Goal: Communication & Community: Connect with others

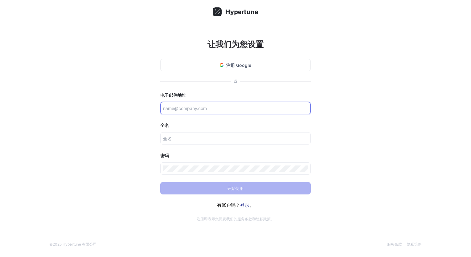
click at [187, 106] on input "text" at bounding box center [235, 108] width 145 height 6
paste input "[EMAIL_ADDRESS][DOMAIN_NAME]"
type input "[EMAIL_ADDRESS][DOMAIN_NAME]"
click at [318, 119] on div "让我们为您设置 注册 Google 或 电子邮件地址 maryrose218@powerscrews.com 全名 密码 开始使用 有账户吗？ 登录 。 注册…" at bounding box center [235, 128] width 471 height 257
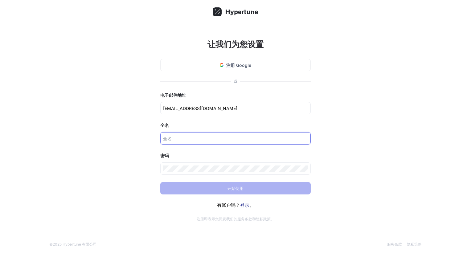
click at [193, 137] on input "text" at bounding box center [235, 138] width 145 height 6
drag, startPoint x: 221, startPoint y: 138, endPoint x: 247, endPoint y: 136, distance: 26.5
click at [247, 136] on input "jndqun4183783s100song68 JNDqun" at bounding box center [235, 138] width 145 height 6
type input "jndqun4183783s100song68"
click at [345, 113] on div "让我们为您设置 注册 Google 或 电子邮件地址 maryrose218@powerscrews.com 全名 jndqun4183783s100song…" at bounding box center [235, 128] width 471 height 257
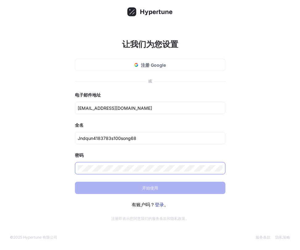
click at [120, 164] on div at bounding box center [150, 168] width 150 height 12
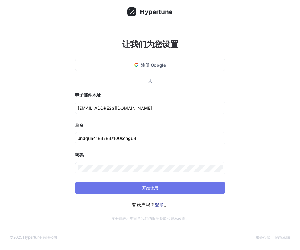
click at [80, 189] on button "开始使用" at bounding box center [150, 188] width 150 height 12
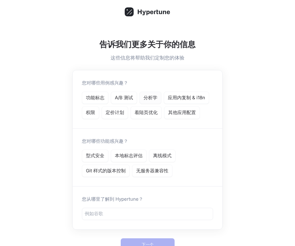
click at [150, 97] on p "分析学" at bounding box center [151, 97] width 14 height 7
click at [134, 155] on p "本地标志评估" at bounding box center [129, 155] width 28 height 7
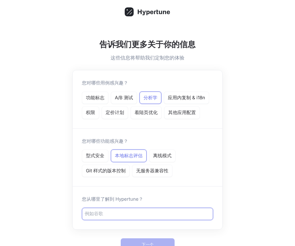
click at [129, 215] on input "text" at bounding box center [148, 213] width 126 height 7
click at [129, 214] on input "text" at bounding box center [148, 213] width 126 height 7
type input "d"
type input "p"
type input "朋友"
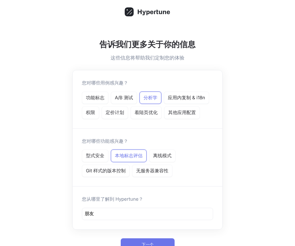
click at [140, 238] on button "下一个" at bounding box center [148, 244] width 54 height 12
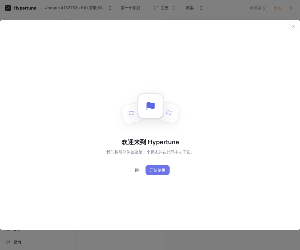
click at [154, 169] on span "开始使用" at bounding box center [157, 171] width 16 height 4
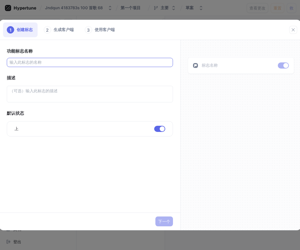
click at [35, 63] on input "text" at bounding box center [90, 62] width 161 height 6
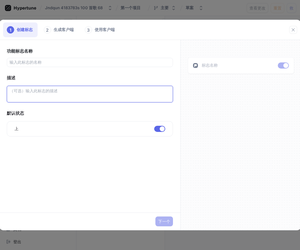
click at [90, 98] on textarea at bounding box center [90, 94] width 166 height 17
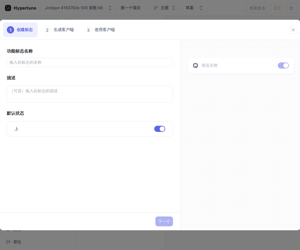
click at [82, 67] on div "功能标志名称 描述 默认状态 上 No errors." at bounding box center [90, 91] width 166 height 89
click at [81, 62] on input "text" at bounding box center [90, 62] width 161 height 6
paste input "𝕛𝕟𝕕❗⒥⒩⒟⒬⒰⒩♐⑷⑴⑻⑶⑺⑻⑶♐⒮₁₀₀⒮₆₈"
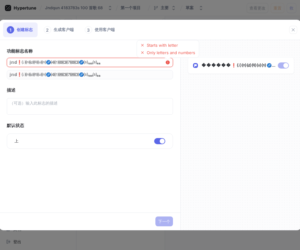
type input "𝕛𝕟𝕕❗⒥⒩⒟⒬⒰⒩♐⑷⑴⑻⑶⑺⑻⑶♐⒮₁₀₀⒮₆₈"
click at [109, 84] on div "功能标志名称 𝕛𝕟𝕕❗⒥⒩⒟⒬⒰⒩♐⑷⑴⑻⑶⑺⑻⑶♐⒮₁₀₀⒮₆₈ Starts with letter Only letters and numbers 𝕛…" at bounding box center [90, 98] width 166 height 102
drag, startPoint x: 118, startPoint y: 62, endPoint x: 8, endPoint y: 64, distance: 110.3
click at [8, 64] on div "𝕛𝕟𝕕❗⒥⒩⒟⒬⒰⒩♐⑷⑴⑻⑶⑺⑻⑶♐⒮₁₀₀⒮₆₈ Starts with letter Only letters and numbers" at bounding box center [90, 62] width 166 height 9
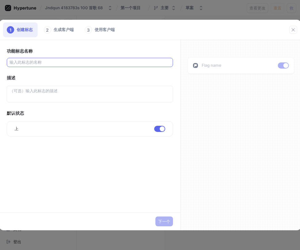
click at [57, 58] on div at bounding box center [90, 62] width 166 height 9
click at [58, 61] on input "text" at bounding box center [90, 62] width 161 height 6
paste input "加拿大群4183783上100送68"
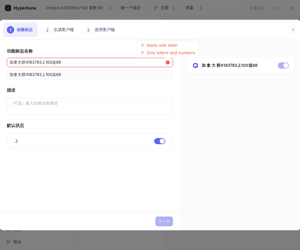
drag, startPoint x: 63, startPoint y: 63, endPoint x: 50, endPoint y: 57, distance: 14.4
click at [49, 57] on div "功能标志名称 加拿大群4183783上100送68 Starts with letter Only letters and numbers 加拿大群41837…" at bounding box center [90, 98] width 166 height 102
drag, startPoint x: 61, startPoint y: 65, endPoint x: 63, endPoint y: 63, distance: 3.2
click at [61, 65] on input "加拿大群4183783上100送68" at bounding box center [88, 62] width 156 height 6
click at [65, 63] on input "加拿大群4183783上100送68" at bounding box center [88, 62] width 156 height 6
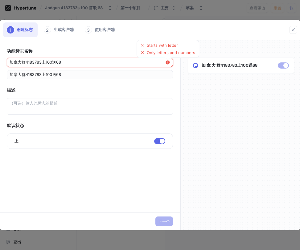
type input "加拿大群0送684183783上10"
click at [50, 59] on div "加拿大群0送684183783上10 Starts with letter Only letters and numbers" at bounding box center [90, 62] width 166 height 9
drag, startPoint x: 70, startPoint y: 60, endPoint x: 23, endPoint y: 60, distance: 46.8
click at [23, 60] on input "加拿大群0送684183783上10" at bounding box center [88, 62] width 156 height 6
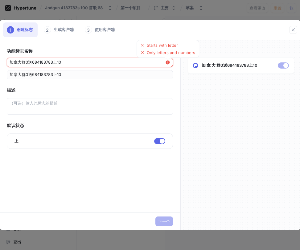
type input "加拿大"
click at [37, 81] on div "功能标志名称 加拿大 Starts with letter Only letters and numbers 加拿大 描述 默认状态 上 No errors." at bounding box center [90, 98] width 166 height 102
click at [52, 82] on div "功能标志名称 加拿大 Starts with letter Only letters and numbers 加拿大 描述 默认状态 上 No errors." at bounding box center [90, 98] width 166 height 102
click at [71, 68] on div "功能标志名称 加拿大 Starts with letter Only letters and numbers 加拿大 描述 默认状态 上 No errors." at bounding box center [90, 98] width 166 height 102
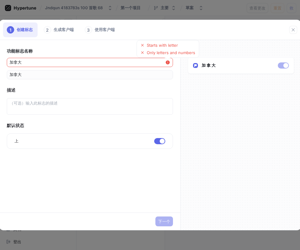
click at [70, 68] on div "功能标志名称 加拿大 Starts with letter Only letters and numbers 加拿大 描述 默认状态 上 No errors." at bounding box center [90, 98] width 166 height 102
click at [68, 67] on div "功能标志名称 加拿大 Starts with letter Only letters and numbers 加拿大 描述 默认状态 上 No errors." at bounding box center [90, 98] width 166 height 102
drag, startPoint x: 68, startPoint y: 67, endPoint x: 53, endPoint y: 63, distance: 15.7
click at [60, 65] on div "加拿大 Starts with letter Only letters and numbers" at bounding box center [90, 62] width 166 height 9
click at [46, 62] on input "加拿大" at bounding box center [88, 62] width 156 height 6
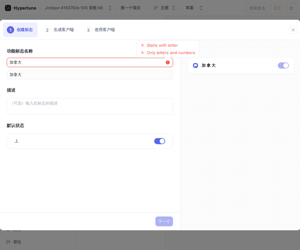
type input "加拿大、"
type input "加拿大"
type input "加拿"
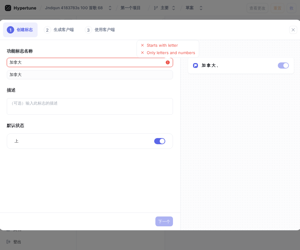
type input "加拿"
type input "加"
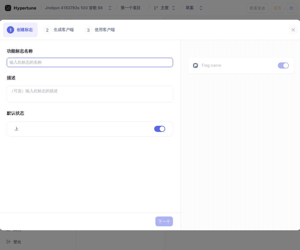
paste input "JNDQQqun4183783s100s68"
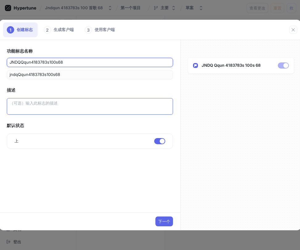
type input "JNDQQqun4183783s100s68"
click at [24, 108] on textarea at bounding box center [90, 106] width 166 height 17
click at [23, 105] on textarea at bounding box center [90, 106] width 166 height 17
paste textarea "加拿大QQ群4183783冲100送68"
type textarea "x"
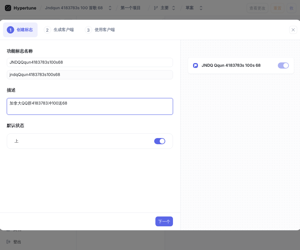
type textarea "加拿大QQ群4183783冲100送68"
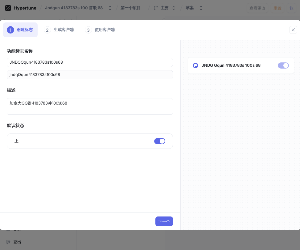
drag, startPoint x: 94, startPoint y: 180, endPoint x: 147, endPoint y: 218, distance: 65.3
click at [94, 181] on div "功能标志名称 JNDQQqun4183783s100s68 jndqQqun4183783s100s68 描述 加拿大QQ群4183783冲100送68 默认…" at bounding box center [89, 126] width 181 height 173
click at [165, 222] on span "下一个" at bounding box center [164, 222] width 12 height 4
type textarea "x"
type textarea "加拿大QQ群4183783冲100送68"
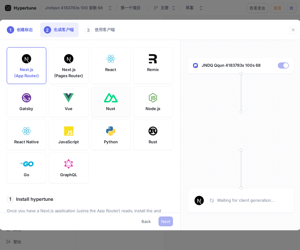
click at [112, 104] on div at bounding box center [110, 98] width 17 height 12
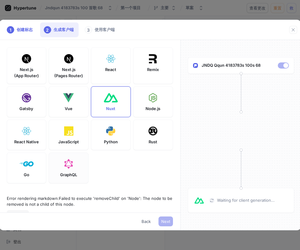
click at [74, 177] on div "GraphQL" at bounding box center [69, 168] width 40 height 31
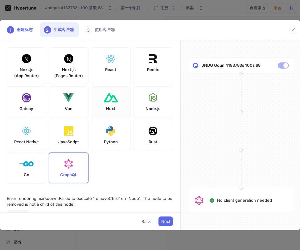
click at [114, 114] on div "Nuxt" at bounding box center [111, 102] width 40 height 31
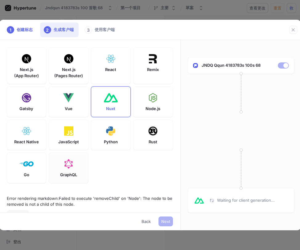
click at [71, 170] on div at bounding box center [68, 164] width 11 height 12
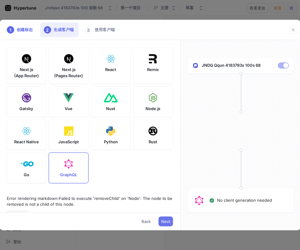
click at [164, 224] on span "Next" at bounding box center [165, 222] width 9 height 4
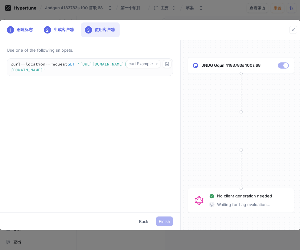
click at [34, 134] on div "Use one of the following snippets. curl Example curl -- location -- request GET…" at bounding box center [89, 126] width 181 height 173
click at [291, 29] on icon "button" at bounding box center [293, 29] width 5 height 5
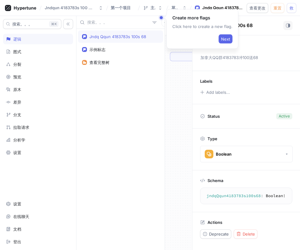
click at [119, 90] on div "Jndq Qqun 4183783s 100s 68 示例标志 查看完整树" at bounding box center [120, 140] width 88 height 222
drag, startPoint x: 120, startPoint y: 83, endPoint x: 96, endPoint y: 113, distance: 39.2
click at [96, 113] on div "Jndq Qqun 4183783s 100s 68 示例标志 查看完整树" at bounding box center [120, 140] width 88 height 222
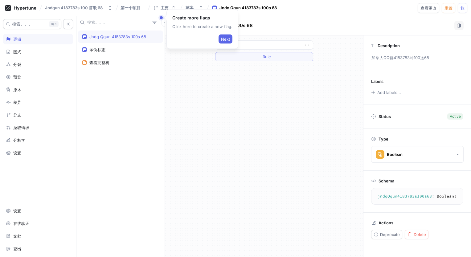
click at [227, 127] on div "＋ Rule" at bounding box center [264, 146] width 198 height 222
click at [223, 37] on span "Next" at bounding box center [225, 39] width 9 height 4
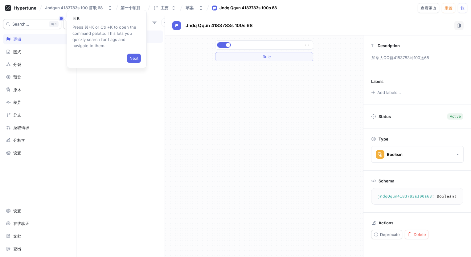
click at [182, 89] on div "＋ Rule" at bounding box center [264, 146] width 198 height 222
click at [128, 56] on button "Next" at bounding box center [134, 58] width 14 height 9
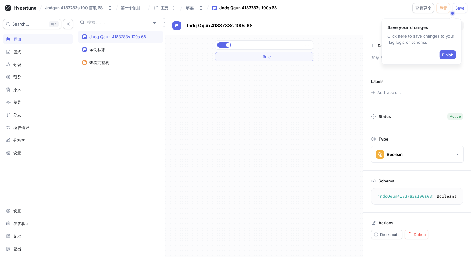
drag, startPoint x: 191, startPoint y: 105, endPoint x: 205, endPoint y: 105, distance: 14.5
click at [191, 105] on div "＋ Rule" at bounding box center [264, 146] width 198 height 222
click at [452, 55] on span "Finish" at bounding box center [447, 55] width 11 height 4
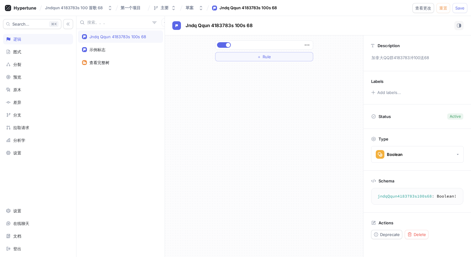
click at [272, 93] on div "＋ Rule" at bounding box center [264, 146] width 198 height 222
drag, startPoint x: 235, startPoint y: 95, endPoint x: 229, endPoint y: 86, distance: 10.8
click at [225, 88] on div "＋ Rule" at bounding box center [264, 146] width 198 height 222
click at [307, 43] on icon "button" at bounding box center [306, 45] width 7 height 7
drag, startPoint x: 280, startPoint y: 92, endPoint x: 120, endPoint y: 113, distance: 161.3
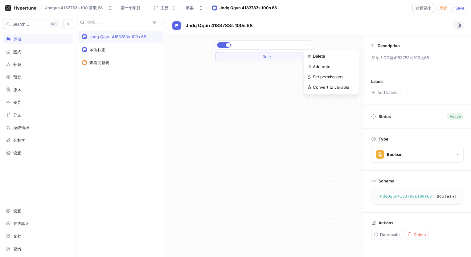
click at [120, 113] on div "Jndq Qqun 4183783s 100s 68 示例标志 查看完整树 Jndq Qqun 4183783s 100s 68 ＋ Rule Descrip…" at bounding box center [273, 136] width 394 height 241
click at [164, 23] on icon "button" at bounding box center [166, 23] width 4 height 4
click at [203, 104] on div "Jndq Qqun 4183783s 100s 68 示例标志 查看完整树 Jndq Qqun 4183783s 100s 68 ＋ Rule Descrip…" at bounding box center [273, 136] width 394 height 241
click at [311, 116] on div "＋ Rule" at bounding box center [264, 146] width 198 height 222
click at [373, 91] on icon "button" at bounding box center [373, 92] width 5 height 5
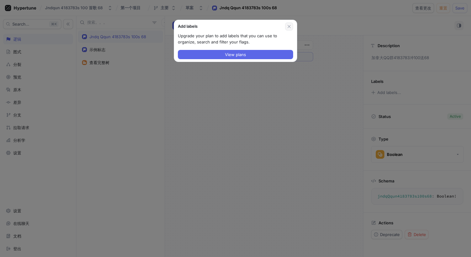
click at [292, 26] on button "button" at bounding box center [289, 26] width 8 height 8
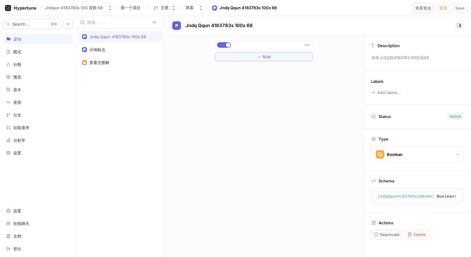
click at [276, 96] on div "＋ Rule" at bounding box center [264, 146] width 198 height 222
click at [161, 24] on button "button" at bounding box center [165, 22] width 8 height 8
click at [164, 23] on icon "button" at bounding box center [166, 23] width 4 height 4
click at [130, 38] on div "Jndq Qqun 4183783s 100s 68" at bounding box center [117, 36] width 57 height 5
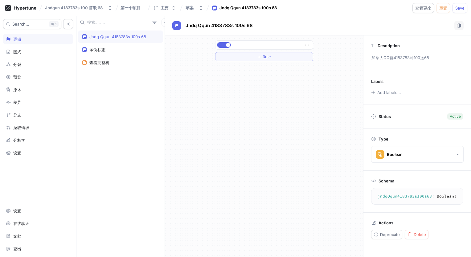
click at [130, 38] on div "Jndq Qqun 4183783s 100s 68" at bounding box center [117, 36] width 57 height 5
click at [304, 46] on icon "button" at bounding box center [306, 45] width 7 height 7
click at [321, 88] on p "Convert to variable" at bounding box center [331, 87] width 36 height 6
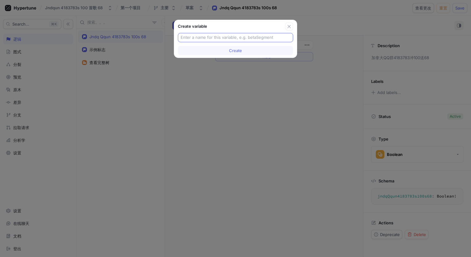
click at [234, 38] on input "text" at bounding box center [236, 38] width 110 height 6
click at [254, 36] on input "QQ418378310068" at bounding box center [236, 38] width 110 height 6
drag, startPoint x: 202, startPoint y: 35, endPoint x: 168, endPoint y: 36, distance: 33.6
click at [168, 36] on div "Create variable QQ418378310068 Create" at bounding box center [235, 128] width 471 height 257
type input "QQ418378310068"
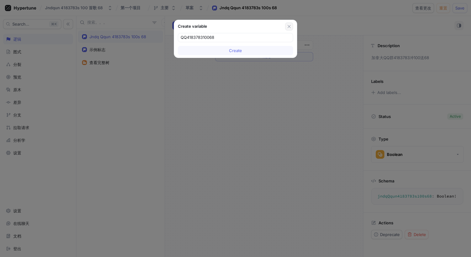
click at [288, 26] on icon "button" at bounding box center [289, 26] width 5 height 5
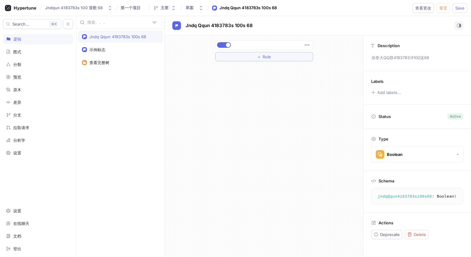
click at [262, 87] on div "＋ Rule" at bounding box center [264, 146] width 198 height 222
drag, startPoint x: 262, startPoint y: 87, endPoint x: 228, endPoint y: 146, distance: 67.6
click at [229, 148] on div "＋ Rule" at bounding box center [264, 146] width 198 height 222
click at [99, 7] on div "Jndqun 4183783s 100 首歌 68" at bounding box center [74, 7] width 58 height 5
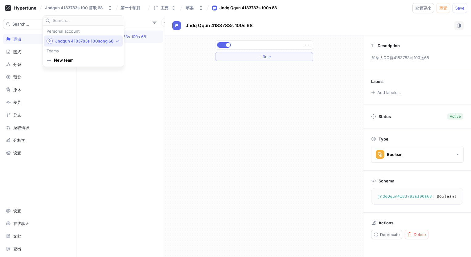
click at [186, 96] on div "＋ Rule" at bounding box center [264, 146] width 198 height 222
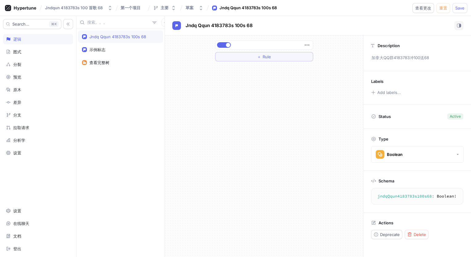
click at [325, 125] on div "＋ Rule" at bounding box center [264, 146] width 198 height 222
click at [303, 45] on icon "button" at bounding box center [306, 45] width 7 height 7
click at [280, 91] on div "＋ Rule" at bounding box center [264, 146] width 198 height 222
click at [205, 78] on div "＋ Rule" at bounding box center [264, 146] width 198 height 222
click at [308, 46] on icon "button" at bounding box center [306, 45] width 7 height 7
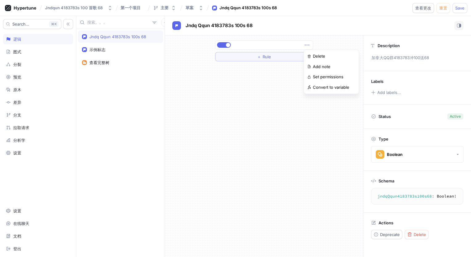
click at [308, 46] on icon "button" at bounding box center [306, 45] width 7 height 7
click at [290, 99] on div "＋ Rule" at bounding box center [264, 146] width 198 height 222
click at [28, 154] on div "设置" at bounding box center [38, 152] width 64 height 5
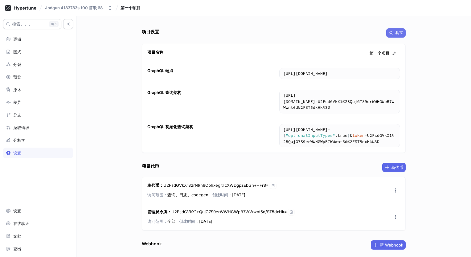
click at [398, 33] on span "共享" at bounding box center [399, 33] width 8 height 4
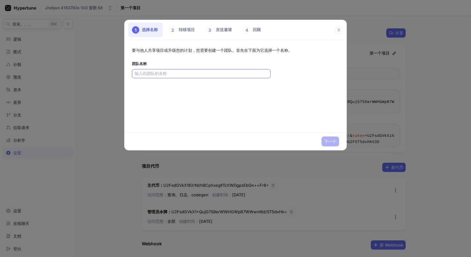
click at [183, 76] on div at bounding box center [201, 73] width 139 height 9
click at [169, 75] on input "text" at bounding box center [201, 74] width 133 height 6
click at [174, 79] on div "要与他人共享项目或升级您的计划，您需要创建一个团队。首先在下面为它选择一个名称。 团队名称" at bounding box center [235, 86] width 222 height 92
click at [171, 75] on input "text" at bounding box center [201, 74] width 133 height 6
paste input "JNDQQ4183783shang100song68"
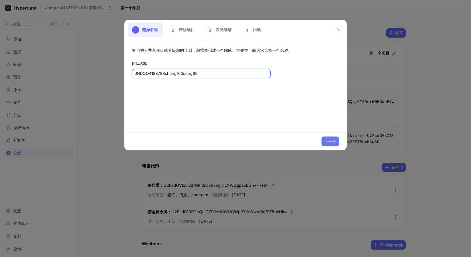
type input "JNDQQ4183783shang100song68"
click at [332, 143] on span "下一个" at bounding box center [330, 142] width 12 height 4
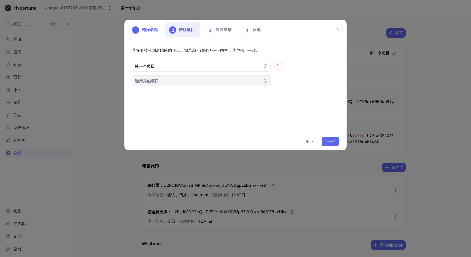
click at [254, 79] on button "选择其他项目" at bounding box center [201, 80] width 139 height 11
click at [211, 70] on button "第一个项目" at bounding box center [201, 66] width 139 height 11
click at [203, 88] on div "第一个项目" at bounding box center [198, 90] width 124 height 5
click at [232, 111] on div "选择要转移到新团队的项目。如果您不想转移任何内容，请单击下一步。 第一个项目 选择其他项目" at bounding box center [235, 86] width 222 height 92
click at [333, 143] on span "下一个" at bounding box center [330, 142] width 12 height 4
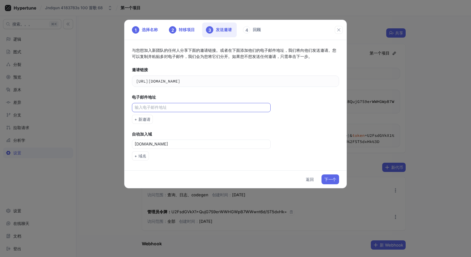
click at [177, 108] on input "text" at bounding box center [202, 107] width 134 height 6
type input "3847915390@qq.com"
click at [215, 132] on p "自动加入域" at bounding box center [235, 134] width 207 height 6
click at [329, 181] on span "下一个" at bounding box center [330, 179] width 12 height 4
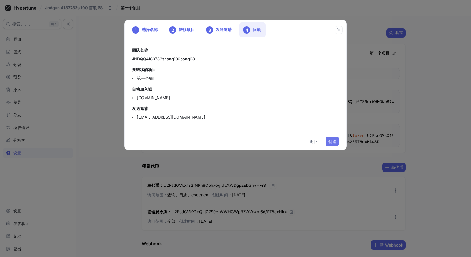
click at [329, 140] on span "创造" at bounding box center [332, 142] width 8 height 4
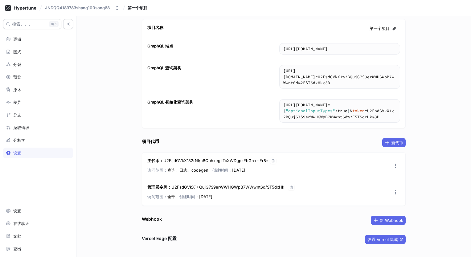
scroll to position [34, 0]
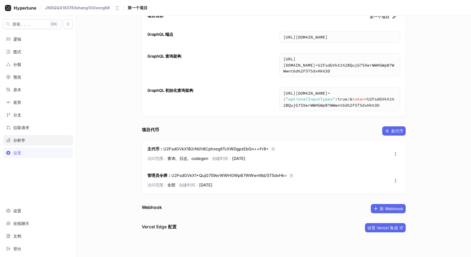
click at [37, 140] on div "分析学" at bounding box center [38, 140] width 64 height 5
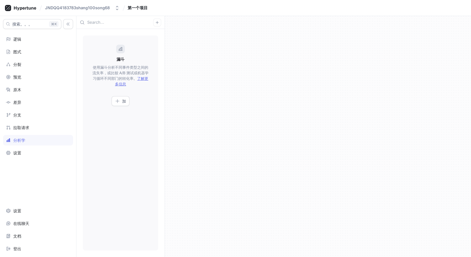
click at [121, 109] on div "漏斗 使用漏斗分析不同事件类型之间的流失率，或比较 A/B 测试或机器学习循环不同部门的转化率。 了解更多信息 加" at bounding box center [120, 142] width 75 height 215
click at [121, 102] on div "加" at bounding box center [120, 101] width 11 height 5
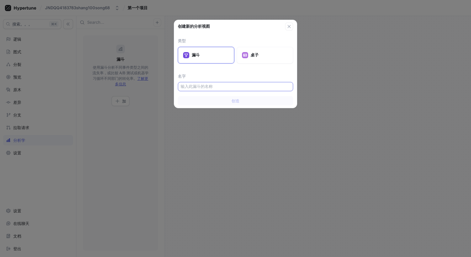
click at [199, 87] on input "text" at bounding box center [236, 86] width 110 height 6
click at [210, 87] on input "text" at bounding box center [236, 86] width 110 height 6
paste input "jndqun4183783s100song68"
type input "jndqun4183783s100song68"
click at [236, 100] on span "创造" at bounding box center [235, 101] width 8 height 4
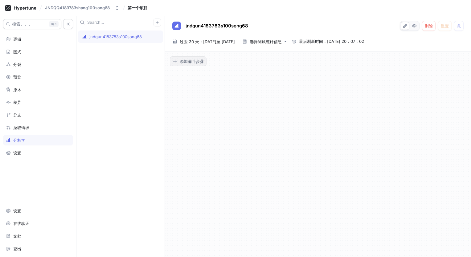
click at [185, 64] on button "添加漏斗步骤" at bounding box center [188, 61] width 37 height 10
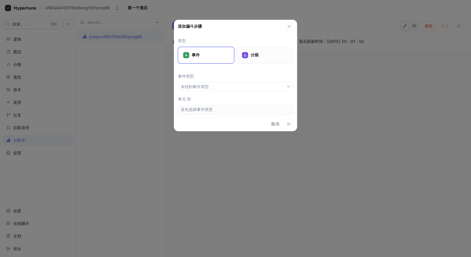
click at [253, 55] on p "分裂" at bounding box center [268, 55] width 37 height 6
click at [211, 56] on p "事件" at bounding box center [210, 55] width 37 height 6
click at [288, 28] on icon "button" at bounding box center [289, 26] width 5 height 5
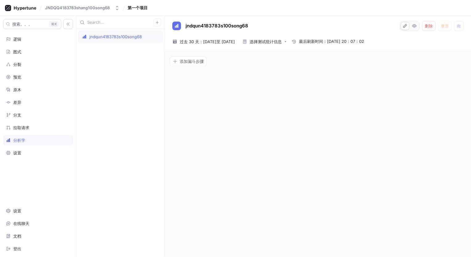
click at [277, 89] on div "添加漏斗步骤" at bounding box center [318, 154] width 306 height 206
click at [399, 46] on div "jndqun4183783s100song68 删除 重置 救 2025-08-17 ~ 2025-09-15 过去 30 天：2025 年 8 月 17 日…" at bounding box center [318, 33] width 306 height 35
click at [35, 127] on div "拉取请求" at bounding box center [38, 127] width 64 height 5
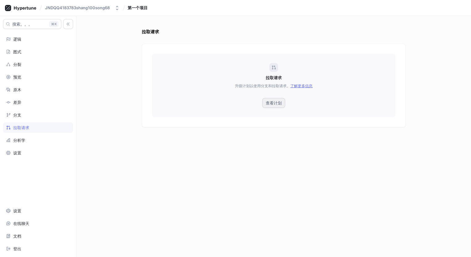
click at [269, 106] on button "查看计划" at bounding box center [273, 103] width 23 height 10
click at [277, 101] on span "查看计划" at bounding box center [274, 103] width 16 height 4
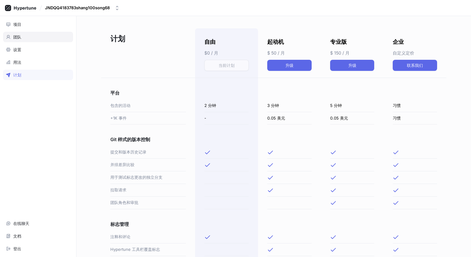
click at [18, 40] on div "团队" at bounding box center [38, 37] width 70 height 10
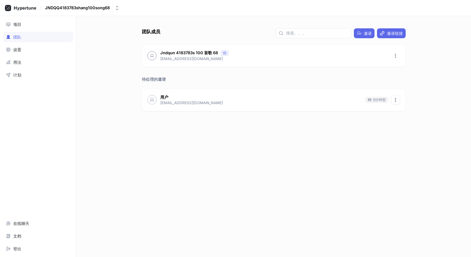
click at [393, 98] on icon "button" at bounding box center [395, 99] width 5 height 5
click at [401, 121] on div "删除邀请" at bounding box center [410, 123] width 36 height 10
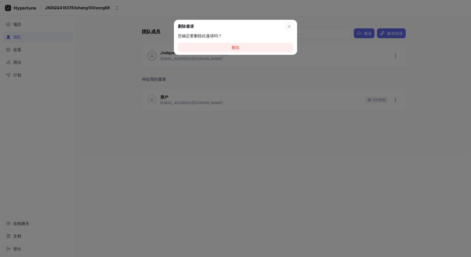
click at [250, 47] on button "删除" at bounding box center [235, 47] width 115 height 9
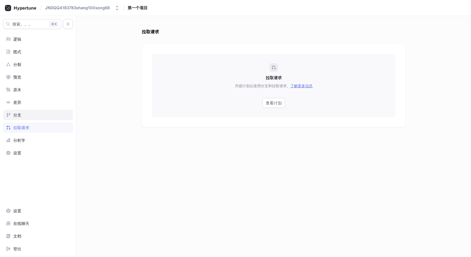
click at [20, 117] on div "分支" at bounding box center [17, 114] width 8 height 5
click at [26, 100] on div "差异" at bounding box center [38, 102] width 64 height 5
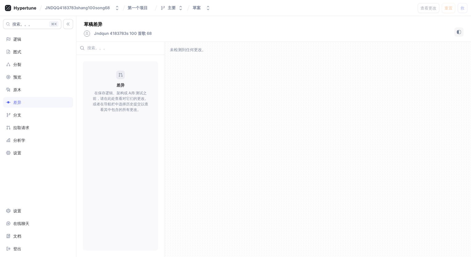
click at [27, 95] on div "搜索。。。 K 逻辑 图式 分裂 预览 原木 差异 分支 拉取请求 分析学 设置 设置 在线聊天 文档 登出" at bounding box center [38, 136] width 76 height 241
click at [85, 35] on icon at bounding box center [87, 34] width 4 height 4
click at [32, 88] on div "原木" at bounding box center [38, 89] width 64 height 5
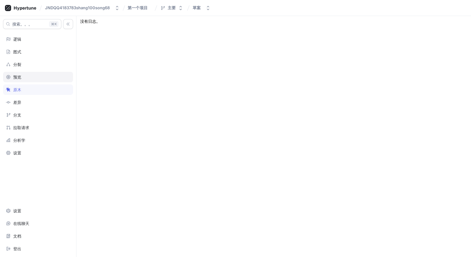
click at [26, 75] on div "预览" at bounding box center [38, 77] width 64 height 5
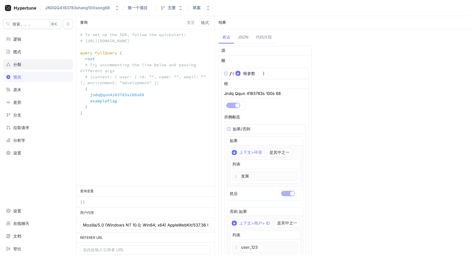
click at [27, 64] on div "分裂" at bounding box center [38, 64] width 64 height 5
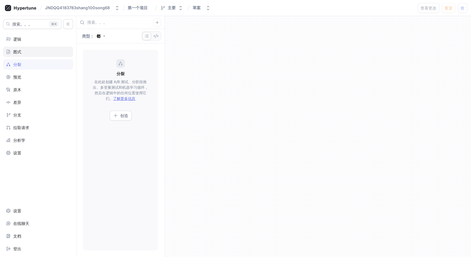
click at [30, 53] on div "图式" at bounding box center [38, 51] width 64 height 5
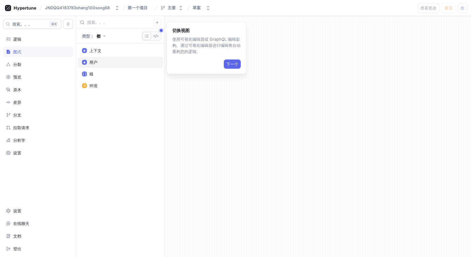
click at [99, 66] on div "用户" at bounding box center [120, 62] width 85 height 11
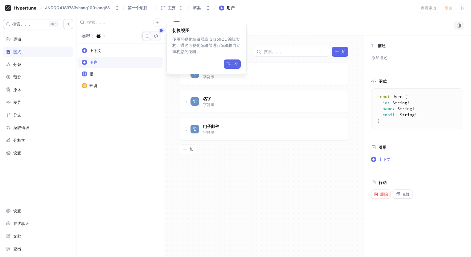
click at [267, 165] on div "领域 加 同上 字符串 名字 字符串 电子邮件 字符串 To pick up a draggable item, press the space bar. W…" at bounding box center [264, 146] width 198 height 222
click at [230, 64] on span "下一个" at bounding box center [232, 64] width 12 height 4
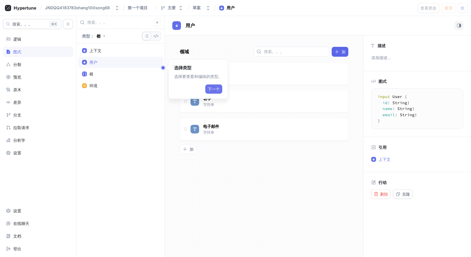
click at [216, 87] on span "下一个" at bounding box center [214, 89] width 12 height 4
type textarea "type Root { jndqQqun4183783s100s68: Boolean! exampleFlag: Boolean! }"
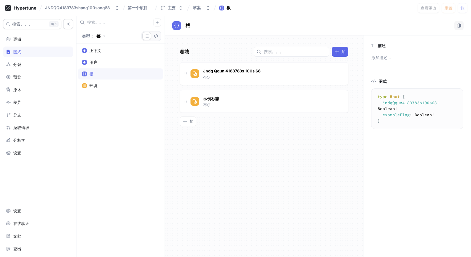
click at [286, 138] on div "领域 加 Jndq Qqun 4183783s 100s 68 布尔 示例标志 布尔 To pick up a draggable item, press t…" at bounding box center [264, 146] width 198 height 222
click at [341, 52] on span "加" at bounding box center [343, 52] width 4 height 4
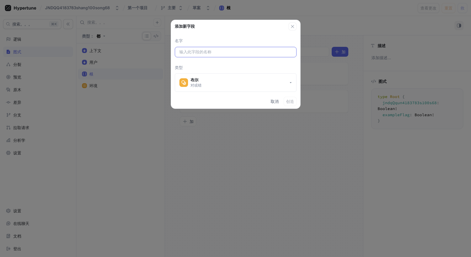
click at [217, 53] on input "text" at bounding box center [235, 52] width 112 height 6
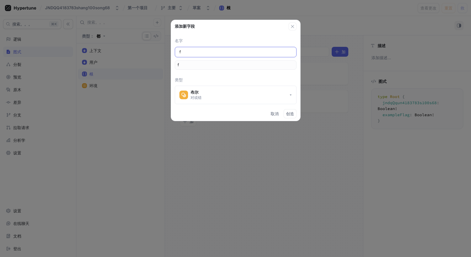
type input "fg"
type input "f"
type input "fa"
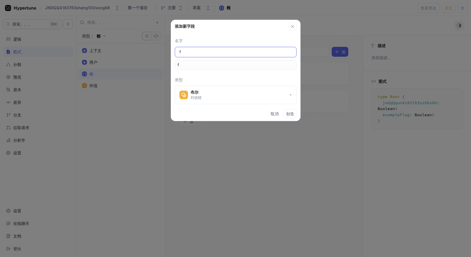
type input "fa"
type input "fan"
type input "fang"
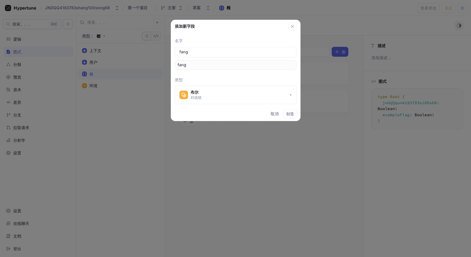
type input "fang"
click at [290, 95] on icon "button" at bounding box center [290, 95] width 2 height 2
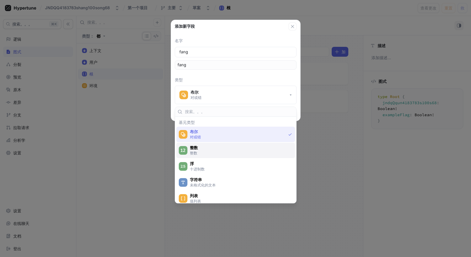
click at [240, 154] on p "整数" at bounding box center [239, 152] width 99 height 5
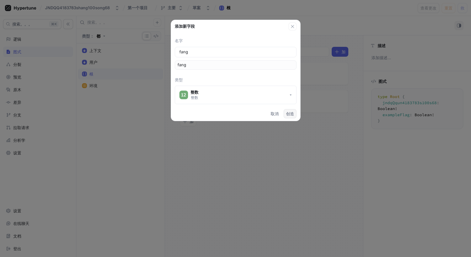
click at [289, 112] on span "创造" at bounding box center [290, 114] width 8 height 4
type textarea "type Root { fang: Int! jndqQqun4183783s100s68: Boolean! exampleFlag: Boolean! }"
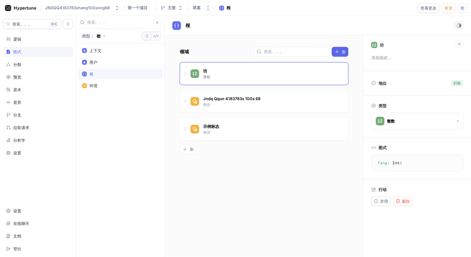
drag, startPoint x: 295, startPoint y: 163, endPoint x: 287, endPoint y: 158, distance: 8.8
click at [294, 163] on div "领域 加 坊 整数 Jndq Qqun 4183783s 100s 68 布尔 示例标志 布尔 To pick up a draggable item, pr…" at bounding box center [264, 146] width 198 height 222
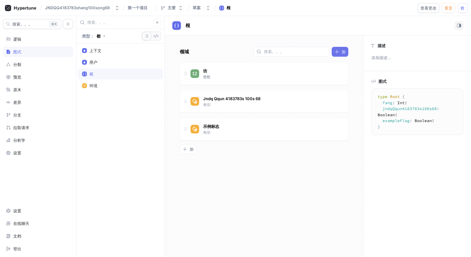
click at [339, 52] on div "加" at bounding box center [339, 51] width 11 height 5
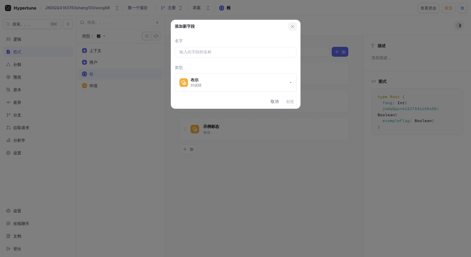
click at [294, 23] on button "button" at bounding box center [292, 26] width 8 height 8
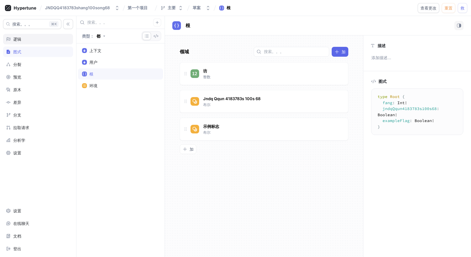
click at [27, 39] on div "逻辑" at bounding box center [38, 39] width 64 height 5
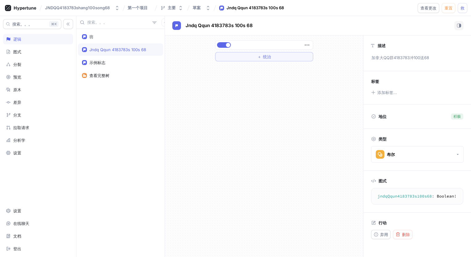
click at [239, 103] on div "＋ 统治" at bounding box center [264, 146] width 198 height 222
click at [307, 45] on icon "button" at bounding box center [306, 45] width 7 height 7
click at [283, 94] on div "＋ 统治" at bounding box center [264, 146] width 198 height 222
drag, startPoint x: 245, startPoint y: 169, endPoint x: 350, endPoint y: 126, distance: 113.1
click at [246, 169] on div "＋ 统治" at bounding box center [264, 146] width 198 height 222
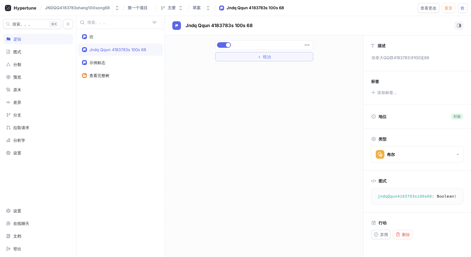
click at [169, 123] on div "＋ 统治" at bounding box center [264, 146] width 198 height 222
click at [81, 6] on div "JNDQQ4183783shang100song68" at bounding box center [77, 7] width 65 height 5
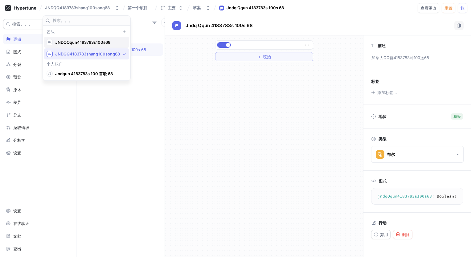
click at [95, 43] on span "JNDQQqun4183783s100s68" at bounding box center [89, 42] width 68 height 5
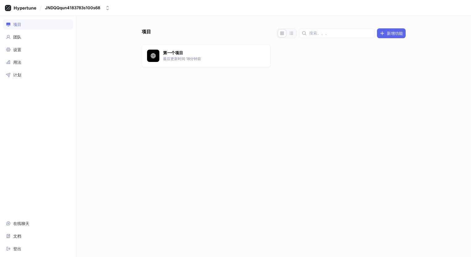
click at [81, 79] on div "项目 新增功能 第一个项目 最后更新时间 18分钟前" at bounding box center [273, 136] width 394 height 241
click at [22, 8] on icon at bounding box center [20, 8] width 31 height 6
click at [9, 6] on rect at bounding box center [8, 8] width 6 height 6
click at [72, 4] on button "JNDQQqun4183783s100s68" at bounding box center [78, 8] width 70 height 10
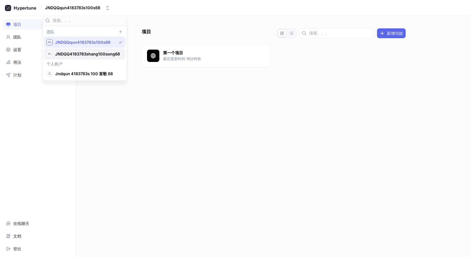
click at [82, 52] on span "JNDQQ4183783shang100song68" at bounding box center [87, 53] width 65 height 5
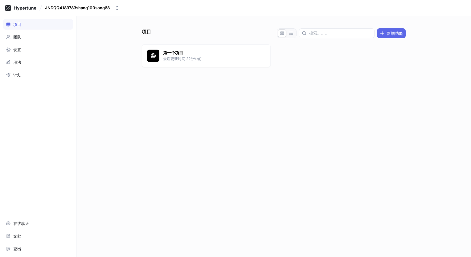
click at [193, 105] on div "项目 新增功能 第一个项目 最后更新时间 22分钟前" at bounding box center [273, 142] width 269 height 229
drag, startPoint x: 1, startPoint y: 45, endPoint x: 20, endPoint y: 48, distance: 19.4
click at [2, 45] on div "项目 团队 设置 用法 计划 在线聊天 文档 登出" at bounding box center [38, 136] width 76 height 241
click at [20, 48] on div "设置" at bounding box center [17, 49] width 8 height 5
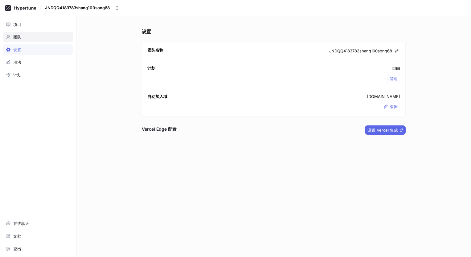
click at [26, 39] on div "团队" at bounding box center [38, 37] width 70 height 10
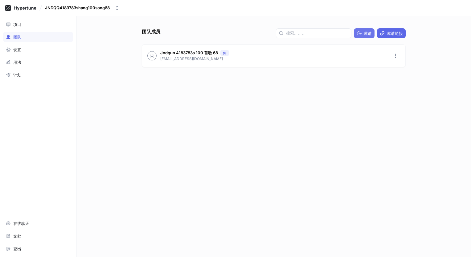
click at [360, 33] on icon "button" at bounding box center [358, 33] width 5 height 5
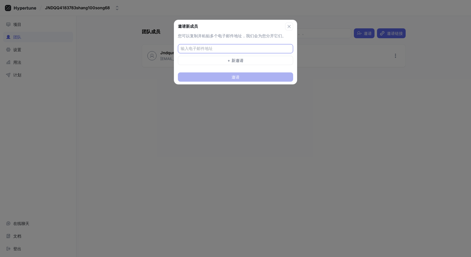
click at [207, 50] on input "text" at bounding box center [236, 49] width 111 height 6
click at [167, 103] on div "邀请新成员 您可以复制并粘贴多个电子邮件地址，我们会为您分开它们。 + 新邀请 邀请" at bounding box center [235, 128] width 471 height 257
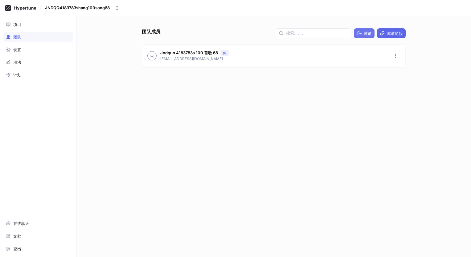
click at [367, 33] on span "邀请" at bounding box center [368, 33] width 8 height 4
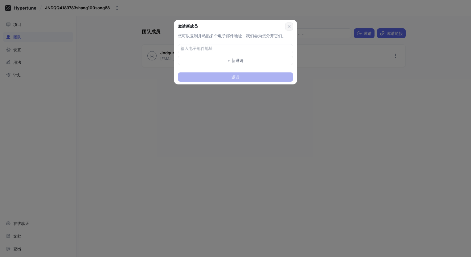
click at [288, 24] on icon "button" at bounding box center [289, 26] width 5 height 5
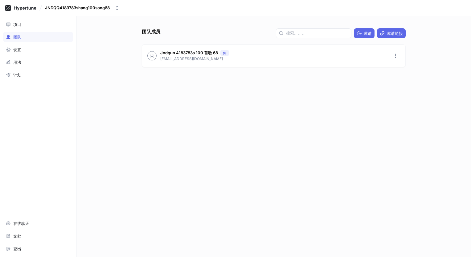
click at [329, 150] on div "团队成员 邀请 邀请链接 Jndqun 4183783s 100 首歌 68 你 maryrose218@powerscrews.com" at bounding box center [273, 142] width 269 height 229
click at [235, 144] on div "团队成员 邀请 邀请链接 Jndqun 4183783s 100 首歌 68 你 maryrose218@powerscrews.com" at bounding box center [273, 142] width 269 height 229
click at [301, 137] on div "团队成员 邀请 邀请链接 Jndqun 4183783s 100 首歌 68 你 maryrose218@powerscrews.com" at bounding box center [273, 142] width 269 height 229
click at [123, 105] on div "团队成员 邀请 邀请链接 Jndqun 4183783s 100 首歌 68 你 maryrose218@powerscrews.com" at bounding box center [273, 136] width 394 height 241
click at [363, 32] on div "邀请" at bounding box center [363, 33] width 15 height 5
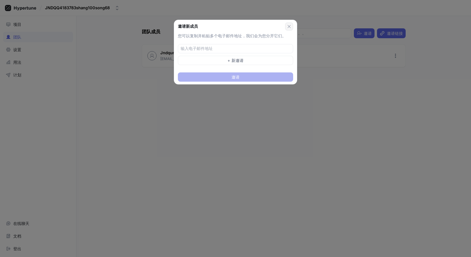
click at [288, 26] on icon "button" at bounding box center [289, 26] width 5 height 5
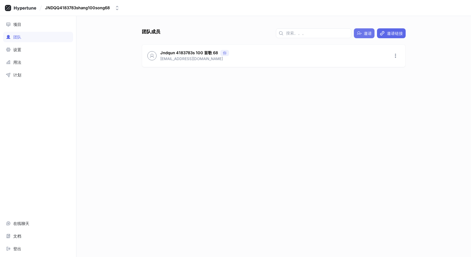
click at [364, 32] on span "邀请" at bounding box center [368, 33] width 8 height 4
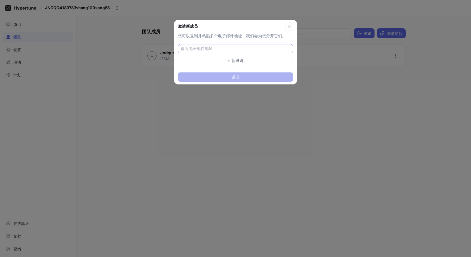
click at [248, 46] on input "text" at bounding box center [236, 49] width 111 height 6
type input "2490836367@qq.com"
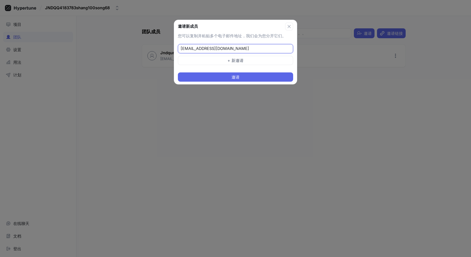
click at [228, 51] on input "2490836367@qq.com" at bounding box center [236, 49] width 111 height 6
click at [230, 48] on input "2490836367@qq.com" at bounding box center [236, 49] width 111 height 6
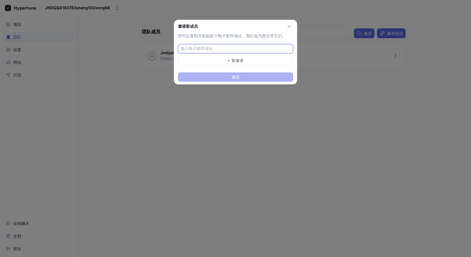
paste input "709657248@qq.com"
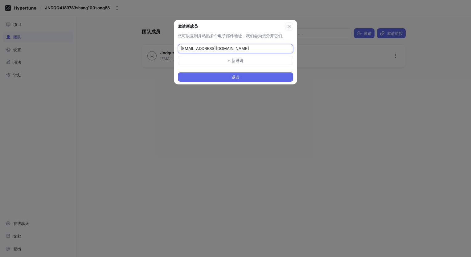
click at [231, 48] on input "709657248@qq.com" at bounding box center [236, 49] width 111 height 6
type input "709657248@qq.com"
click at [245, 75] on button "邀请" at bounding box center [235, 76] width 115 height 9
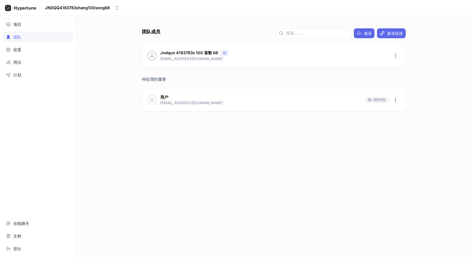
click at [187, 166] on div "团队成员 邀请 邀请链接 Jndqun 4183783s 100 首歌 68 你 maryrose218@powerscrews.com 待处理的邀请 用户 …" at bounding box center [273, 142] width 269 height 229
click at [393, 101] on icon "button" at bounding box center [395, 99] width 5 height 5
click at [401, 123] on p "删除邀请" at bounding box center [409, 123] width 16 height 6
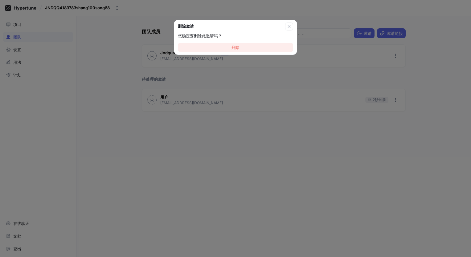
click at [231, 48] on button "删除" at bounding box center [235, 47] width 115 height 9
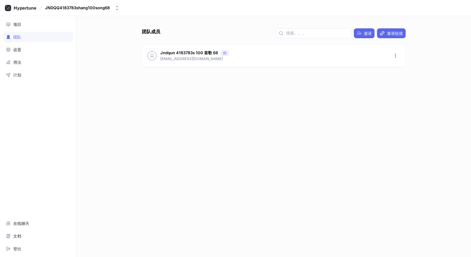
click at [64, 120] on div "项目 团队 设置 用法 计划 在线聊天 文档 登出" at bounding box center [38, 136] width 76 height 241
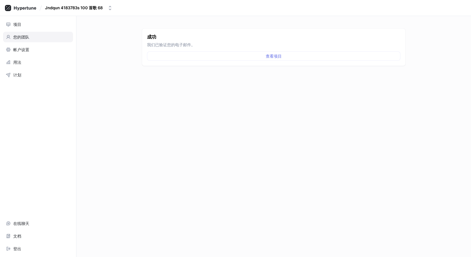
click at [24, 39] on div "您的团队" at bounding box center [38, 37] width 70 height 10
click at [295, 83] on div "您的团队 创建一个新团队以与他人共享您的项目。 新团队" at bounding box center [273, 142] width 269 height 229
click at [393, 32] on span "新团队" at bounding box center [397, 33] width 12 height 4
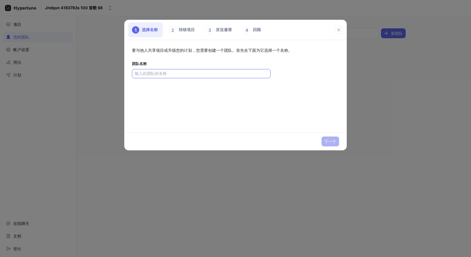
click at [168, 76] on input "text" at bounding box center [201, 74] width 133 height 6
click at [153, 70] on div at bounding box center [201, 73] width 139 height 9
paste input "3762775275@qq.com"
type input "3762775275@qq.com"
click at [333, 140] on span "下一个" at bounding box center [330, 142] width 12 height 4
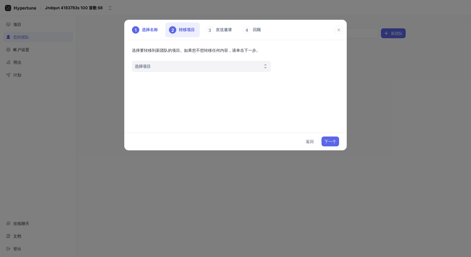
click at [265, 66] on icon "button" at bounding box center [265, 66] width 5 height 5
click at [187, 111] on div "选择要转移到新团队的项目。如果您不想转移任何内容，请单击下一步。 选择项目" at bounding box center [235, 86] width 222 height 92
click at [306, 143] on span "返回" at bounding box center [310, 142] width 8 height 4
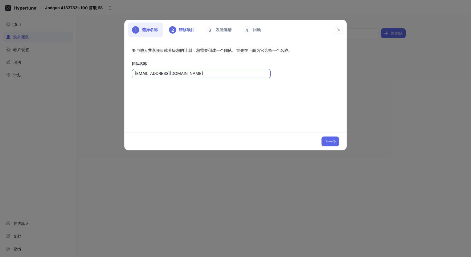
click at [178, 74] on input "3762775275@qq.com" at bounding box center [201, 74] width 133 height 6
drag, startPoint x: 182, startPoint y: 74, endPoint x: 126, endPoint y: 72, distance: 55.5
click at [126, 72] on div "要与他人共享项目或升级您的计划，您需要创建一个团队。首先在下面为它选择一个名称。 团队名称 3762775275@qq.com" at bounding box center [235, 86] width 222 height 92
click at [172, 73] on input "text" at bounding box center [201, 74] width 133 height 6
paste input "JNDQQqun4183783s100s68"
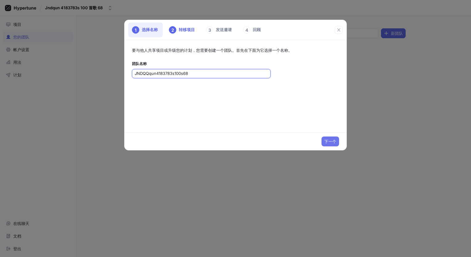
type input "JNDQQqun4183783s100s68"
click at [325, 140] on span "下一个" at bounding box center [330, 142] width 12 height 4
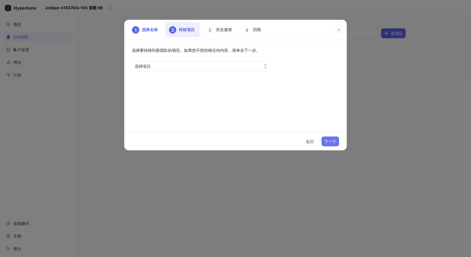
click at [325, 141] on span "下一个" at bounding box center [330, 142] width 12 height 4
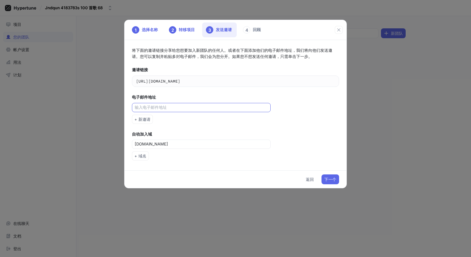
click at [153, 108] on input "text" at bounding box center [202, 107] width 134 height 6
type input "[EMAIL_ADDRESS][DOMAIN_NAME]"
click at [142, 117] on span "+ 新邀请" at bounding box center [142, 119] width 16 height 4
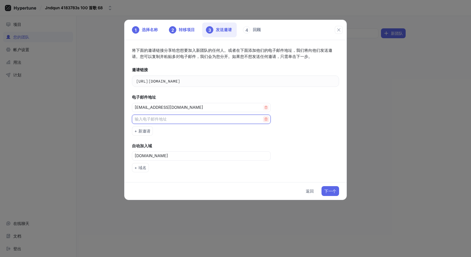
click at [266, 117] on icon "button" at bounding box center [266, 118] width 3 height 3
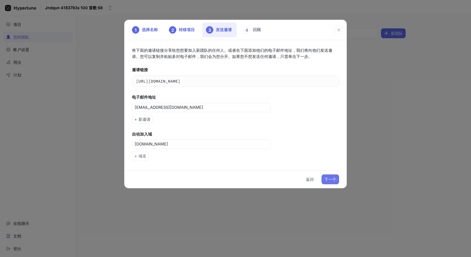
click at [334, 179] on span "下一个" at bounding box center [330, 179] width 12 height 4
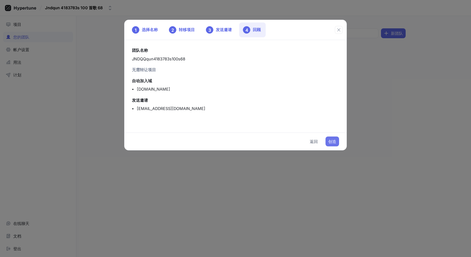
click at [331, 141] on span "创造" at bounding box center [332, 142] width 8 height 4
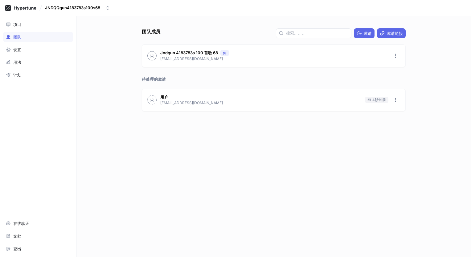
click at [149, 151] on div "团队成员 邀请 邀请链接 Jndqun 4183783s 100 首歌 68 你 maryrose218@powerscrews.com 待处理的邀请 用户 …" at bounding box center [273, 142] width 269 height 229
click at [394, 100] on icon "button" at bounding box center [395, 99] width 5 height 5
click at [404, 122] on p "删除邀请" at bounding box center [409, 123] width 16 height 6
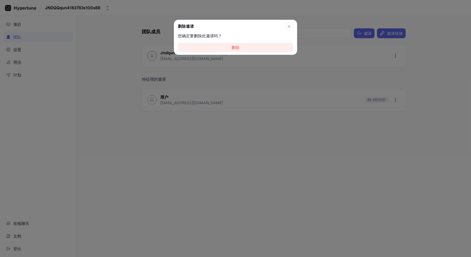
click at [238, 47] on button "删除" at bounding box center [235, 47] width 115 height 9
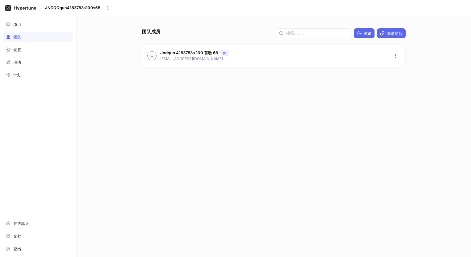
click at [259, 152] on div "团队成员 邀请 邀请链接 Jndqun 4183783s 100 首歌 68 你 maryrose218@powerscrews.com" at bounding box center [273, 142] width 269 height 229
click at [363, 33] on div "邀请" at bounding box center [363, 33] width 15 height 5
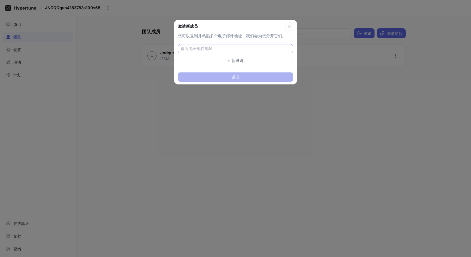
click at [215, 50] on input "text" at bounding box center [236, 49] width 111 height 6
type input "1024048274@qq.com"
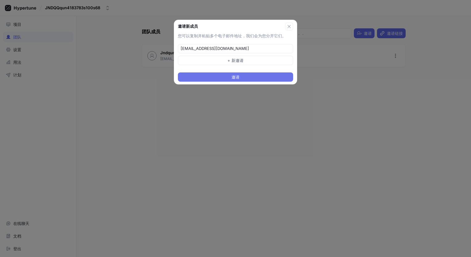
click at [261, 75] on button "邀请" at bounding box center [235, 76] width 115 height 9
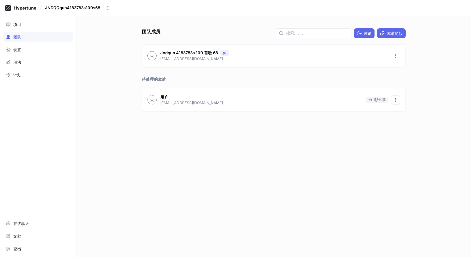
click at [393, 100] on icon "button" at bounding box center [395, 99] width 5 height 5
click at [401, 120] on p "删除邀请" at bounding box center [409, 123] width 16 height 6
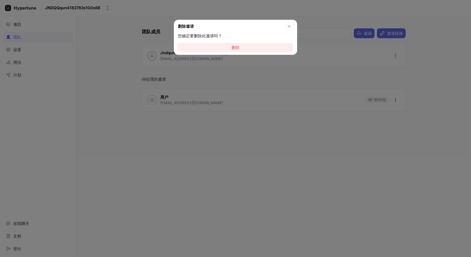
click at [243, 49] on button "删除" at bounding box center [235, 47] width 115 height 9
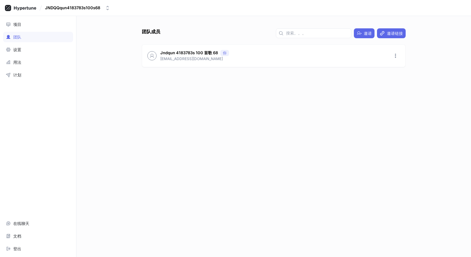
drag, startPoint x: 228, startPoint y: 132, endPoint x: 279, endPoint y: 195, distance: 80.4
click at [228, 133] on div "团队成员 邀请 邀请链接 Jndqun 4183783s 100 首歌 68 你 maryrose218@powerscrews.com" at bounding box center [273, 142] width 269 height 229
click at [278, 100] on div "团队成员 邀请 邀请链接 Jndqun 4183783s 100 首歌 68 你 maryrose218@powerscrews.com" at bounding box center [273, 142] width 269 height 229
drag, startPoint x: 278, startPoint y: 100, endPoint x: 247, endPoint y: 129, distance: 42.9
click at [246, 129] on div "团队成员 邀请 邀请链接 Jndqun 4183783s 100 首歌 68 你 maryrose218@powerscrews.com" at bounding box center [273, 142] width 269 height 229
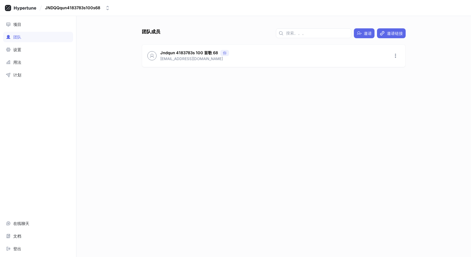
drag, startPoint x: 224, startPoint y: 109, endPoint x: 183, endPoint y: 111, distance: 40.7
click at [180, 112] on div "团队成员 邀请 邀请链接 Jndqun 4183783s 100 首歌 68 你 maryrose218@powerscrews.com" at bounding box center [273, 142] width 269 height 229
click at [217, 87] on div at bounding box center [274, 79] width 264 height 25
click at [361, 33] on span "Invite" at bounding box center [365, 33] width 10 height 4
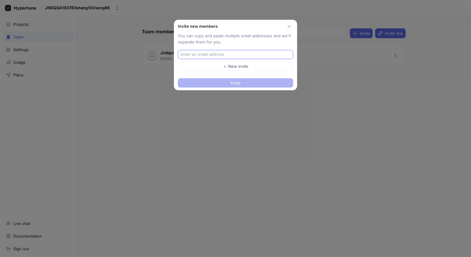
click at [226, 57] on input "text" at bounding box center [236, 54] width 111 height 6
click at [234, 48] on div "You can copy and paste multiple email addresses and we'll separate them for you…" at bounding box center [235, 53] width 123 height 40
click at [230, 52] on input "text" at bounding box center [236, 54] width 111 height 6
paste input "[EMAIL_ADDRESS][DOMAIN_NAME]"
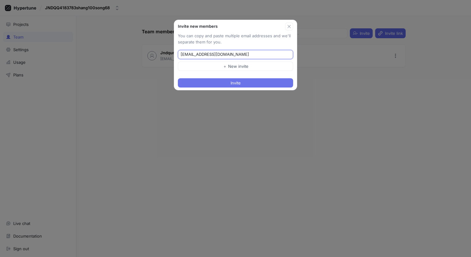
type input "[EMAIL_ADDRESS][DOMAIN_NAME]"
click at [182, 80] on button "Invite" at bounding box center [235, 82] width 115 height 9
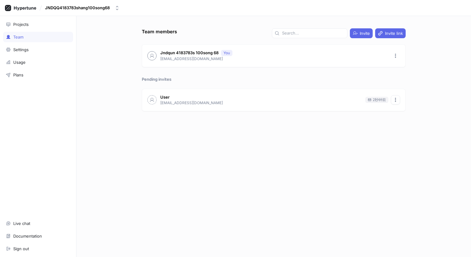
click at [396, 99] on icon "button" at bounding box center [395, 99] width 5 height 5
click at [400, 122] on div "Delete invite" at bounding box center [410, 123] width 36 height 10
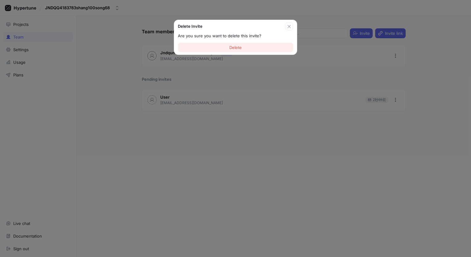
click at [253, 48] on button "Delete" at bounding box center [235, 47] width 115 height 9
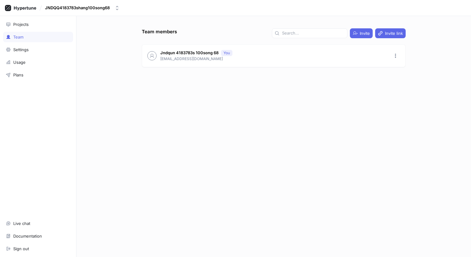
drag, startPoint x: 257, startPoint y: 137, endPoint x: 279, endPoint y: 107, distance: 37.6
click at [256, 136] on div "Team members Invite Invite link Jndqun 4183783s 100song 68 You maryrose218@powe…" at bounding box center [273, 142] width 269 height 229
click at [357, 29] on button "Invite" at bounding box center [361, 33] width 23 height 10
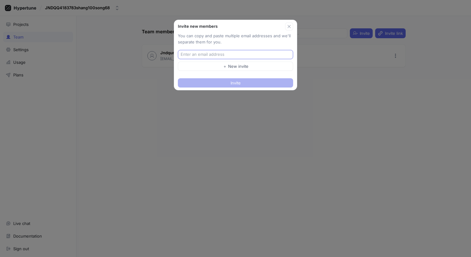
click at [234, 54] on input "text" at bounding box center [236, 54] width 111 height 6
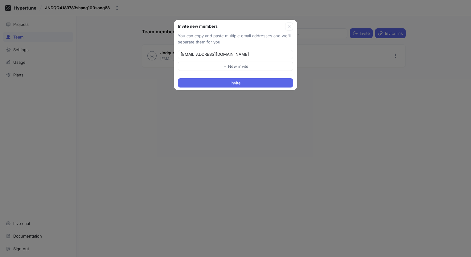
type input "574654049@qq.com"
click at [258, 79] on button "Invite" at bounding box center [235, 82] width 115 height 9
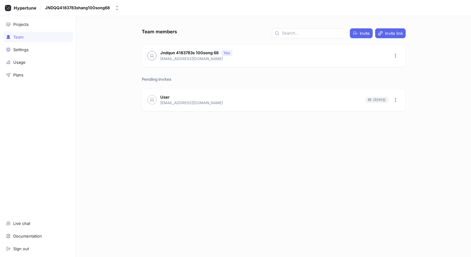
click at [282, 140] on div "Team members Invite Invite link Jndqun 4183783s 100song 68 You maryrose218@powe…" at bounding box center [273, 142] width 269 height 229
click at [205, 141] on div "团队成员 邀请 邀请链接 Jndqun 4183783s 100 首歌 68 你 maryrose218@powerscrews.com 待处理的邀请 用户 …" at bounding box center [273, 142] width 269 height 229
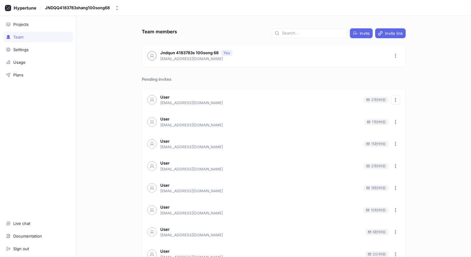
click at [394, 101] on icon "button" at bounding box center [395, 99] width 5 height 5
click at [403, 122] on p "Delete invite" at bounding box center [411, 123] width 24 height 6
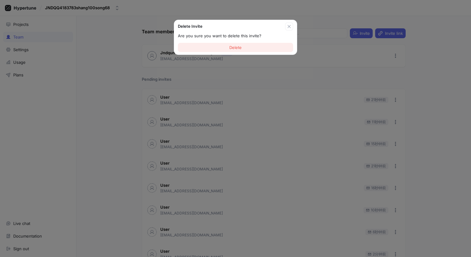
click at [237, 46] on span "Delete" at bounding box center [235, 48] width 12 height 4
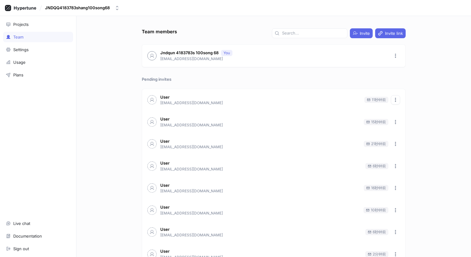
click at [391, 100] on button "button" at bounding box center [395, 99] width 9 height 9
click at [404, 125] on p "Delete invite" at bounding box center [411, 123] width 24 height 6
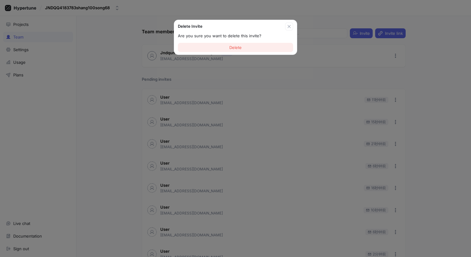
click at [239, 49] on span "Delete" at bounding box center [235, 48] width 12 height 4
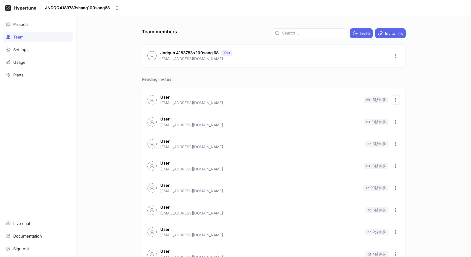
click at [393, 99] on icon "button" at bounding box center [395, 99] width 5 height 5
click at [402, 123] on p "Delete invite" at bounding box center [411, 123] width 24 height 6
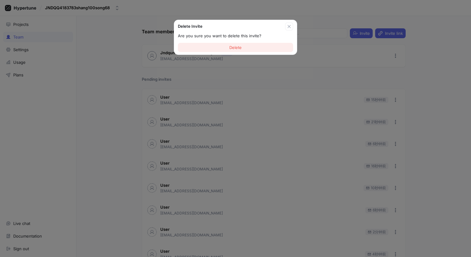
click at [239, 46] on span "Delete" at bounding box center [235, 48] width 12 height 4
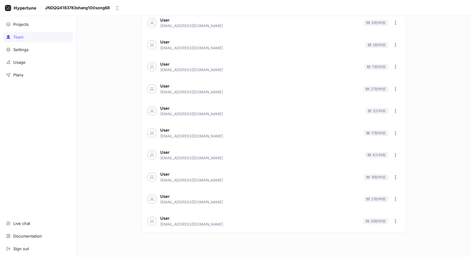
scroll to position [148, 0]
